Goal: Information Seeking & Learning: Learn about a topic

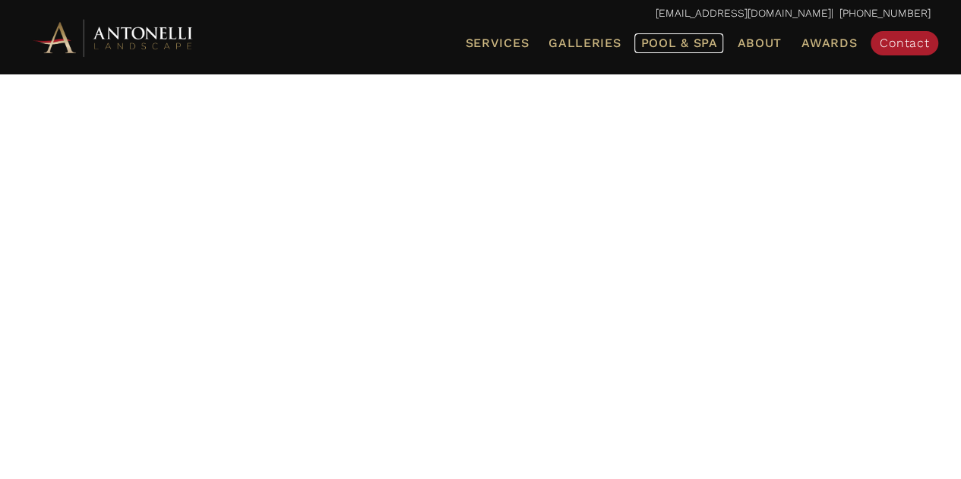
click at [678, 45] on span "Pool & Spa" at bounding box center [678, 43] width 77 height 14
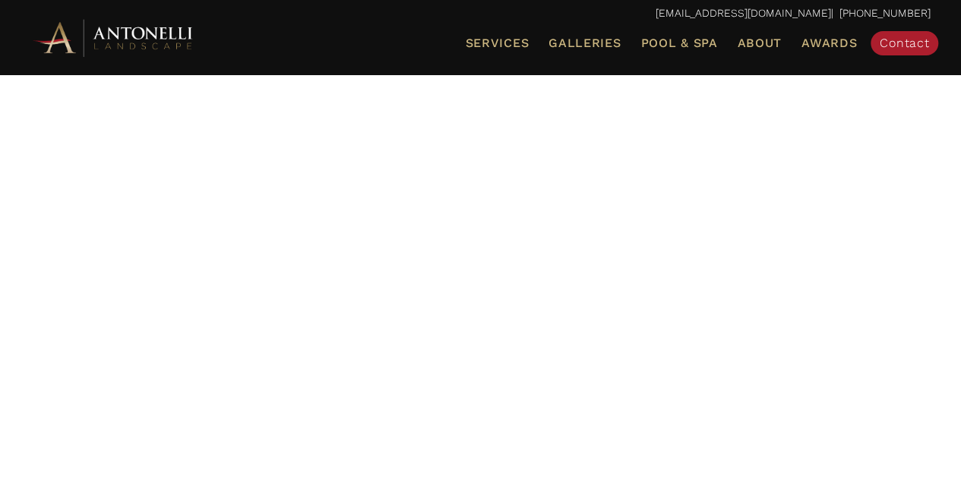
scroll to position [68, 0]
click at [866, 375] on div at bounding box center [480, 283] width 900 height 494
